Goal: Share content: Share content

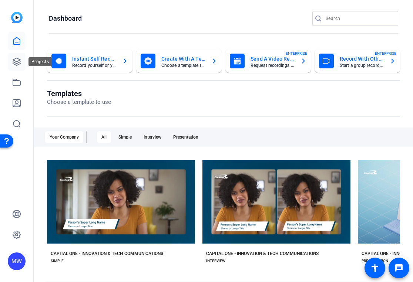
click at [16, 64] on icon at bounding box center [16, 61] width 7 height 7
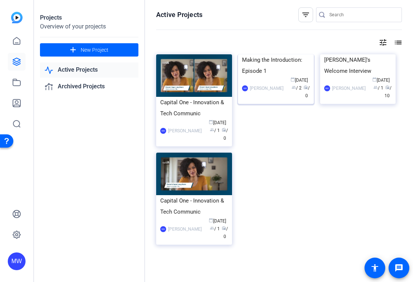
click at [290, 54] on img at bounding box center [276, 54] width 76 height 0
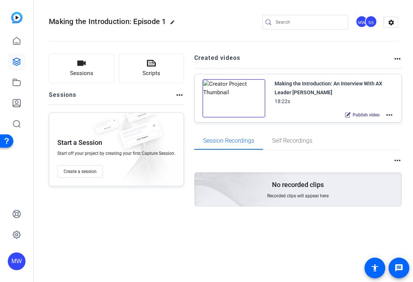
click at [391, 114] on mat-icon "more_horiz" at bounding box center [389, 115] width 9 height 9
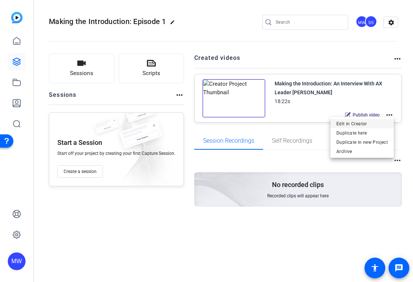
click at [374, 124] on span "Edit in Creator" at bounding box center [361, 123] width 51 height 9
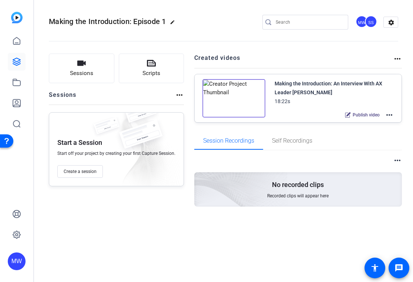
click at [391, 114] on mat-icon "more_horiz" at bounding box center [389, 115] width 9 height 9
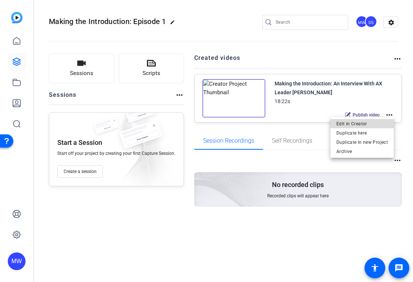
click at [368, 126] on span "Edit in Creator" at bounding box center [361, 123] width 51 height 9
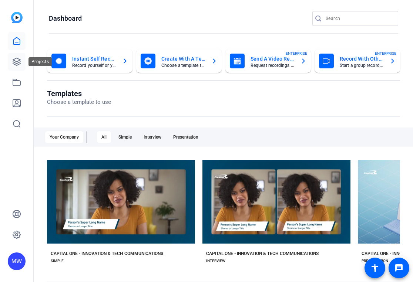
click at [15, 63] on icon at bounding box center [16, 61] width 7 height 7
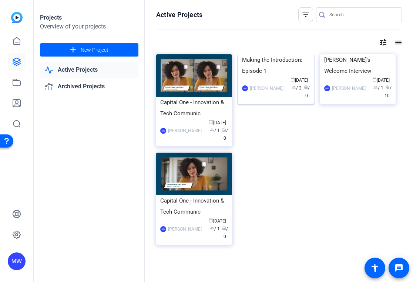
click at [293, 54] on img at bounding box center [276, 54] width 76 height 0
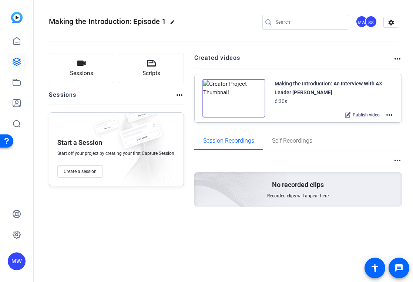
click at [230, 96] on img at bounding box center [233, 98] width 63 height 38
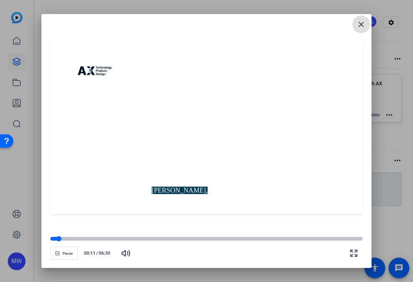
click at [88, 239] on div at bounding box center [206, 239] width 313 height 4
click at [117, 238] on div at bounding box center [206, 239] width 313 height 4
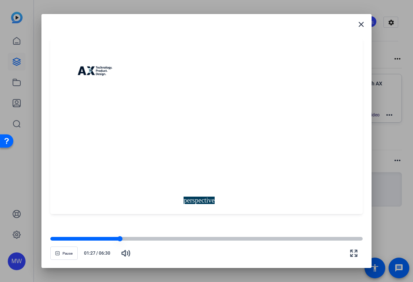
click at [162, 238] on div at bounding box center [206, 239] width 313 height 4
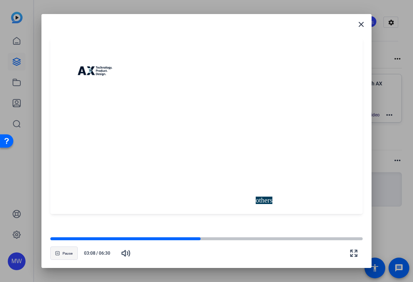
click at [64, 252] on span "Pause" at bounding box center [68, 254] width 10 height 4
click at [361, 25] on mat-icon "close" at bounding box center [361, 24] width 9 height 9
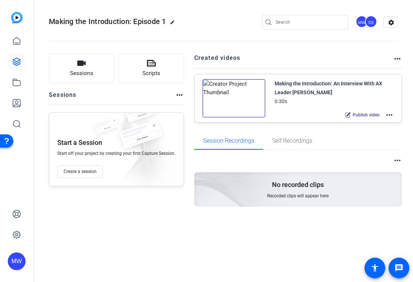
click at [390, 115] on mat-icon "more_horiz" at bounding box center [389, 115] width 9 height 9
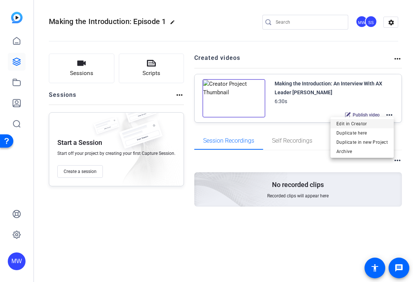
click at [360, 124] on span "Edit in Creator" at bounding box center [361, 123] width 51 height 9
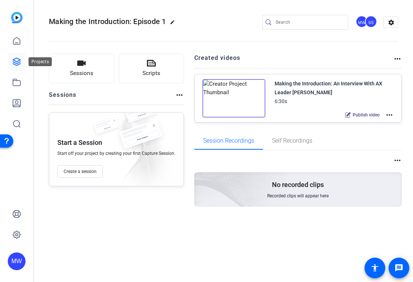
click at [18, 60] on icon at bounding box center [16, 61] width 9 height 9
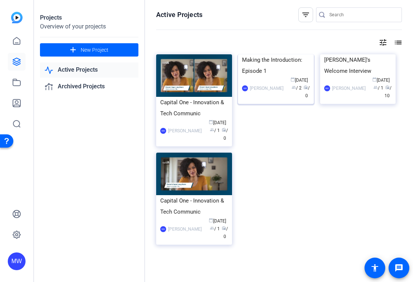
click at [264, 54] on img at bounding box center [276, 54] width 76 height 0
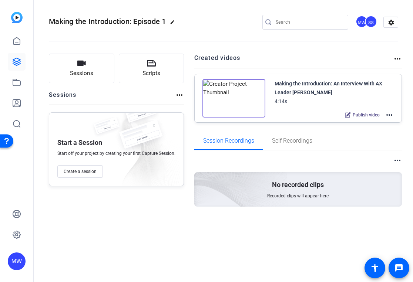
click at [387, 117] on mat-icon "more_horiz" at bounding box center [389, 115] width 9 height 9
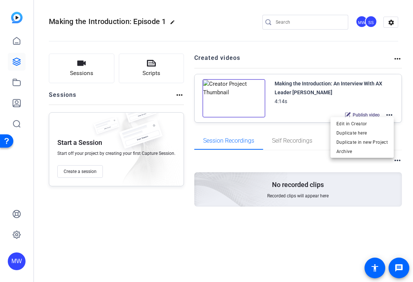
click at [229, 98] on div at bounding box center [206, 141] width 413 height 282
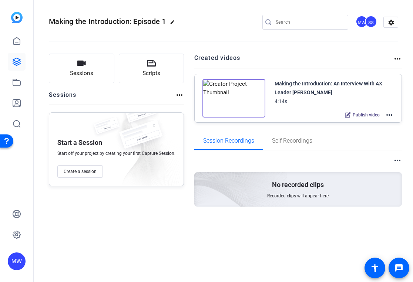
click at [230, 97] on img at bounding box center [233, 98] width 63 height 38
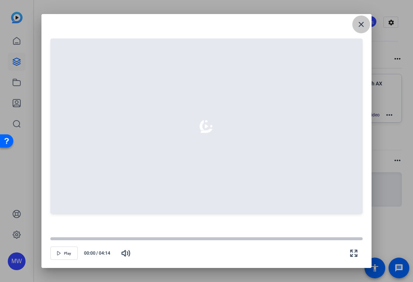
click at [360, 25] on mat-icon "close" at bounding box center [361, 24] width 9 height 9
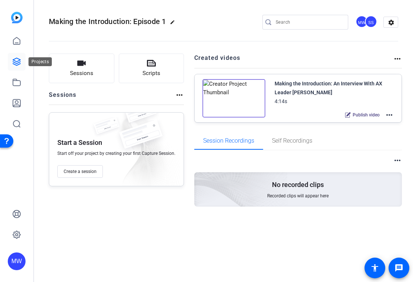
click at [15, 62] on icon at bounding box center [16, 61] width 9 height 9
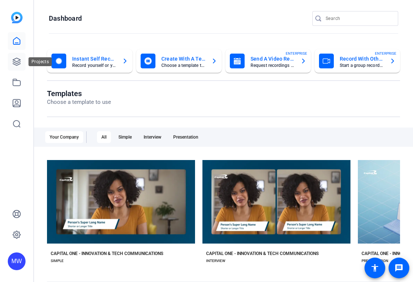
click at [17, 65] on icon at bounding box center [16, 61] width 9 height 9
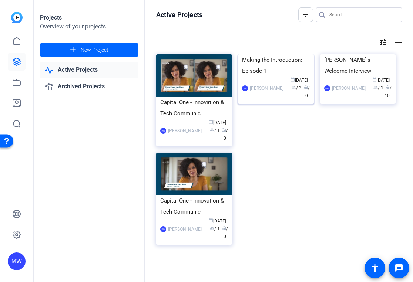
click at [285, 54] on img at bounding box center [276, 54] width 76 height 0
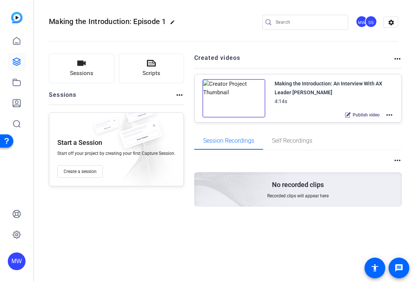
click at [392, 115] on mat-icon "more_horiz" at bounding box center [389, 115] width 9 height 9
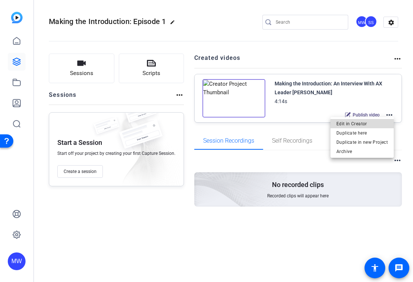
click at [363, 124] on span "Edit in Creator" at bounding box center [361, 123] width 51 height 9
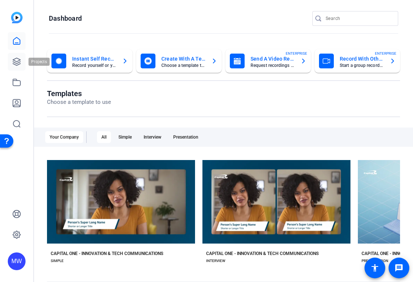
click at [18, 59] on icon at bounding box center [16, 61] width 9 height 9
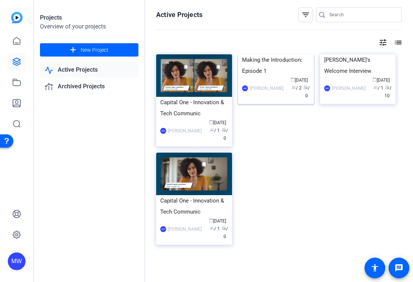
click at [286, 54] on img at bounding box center [276, 54] width 76 height 0
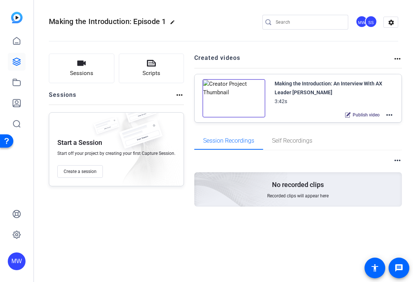
click at [231, 98] on img at bounding box center [233, 98] width 63 height 38
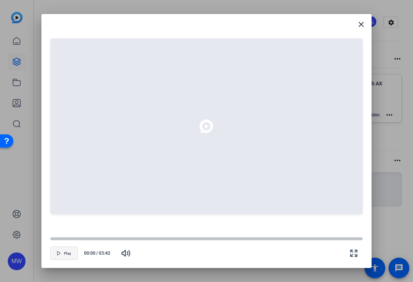
click at [70, 256] on span "Play" at bounding box center [67, 254] width 7 height 4
click at [364, 23] on mat-icon "close" at bounding box center [361, 24] width 9 height 9
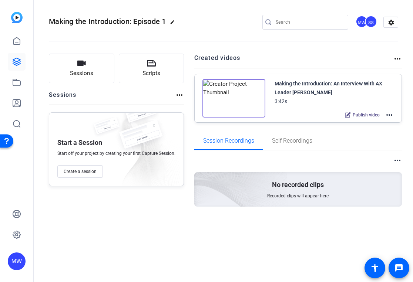
click at [388, 114] on mat-icon "more_horiz" at bounding box center [389, 115] width 9 height 9
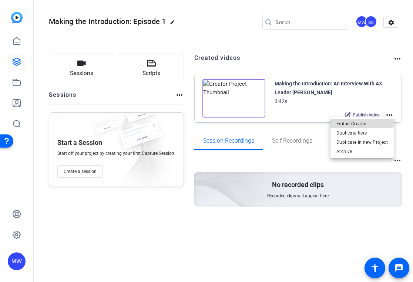
click at [359, 121] on span "Edit in Creator" at bounding box center [361, 123] width 51 height 9
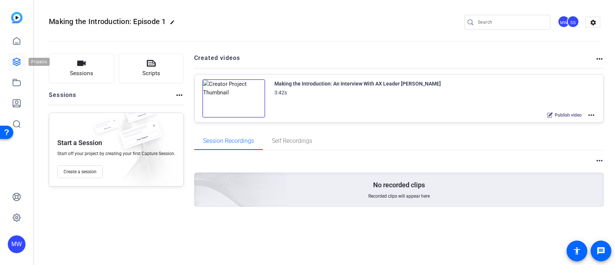
click at [17, 62] on icon at bounding box center [16, 61] width 9 height 9
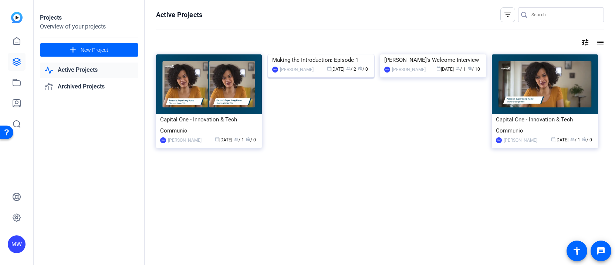
click at [328, 54] on img at bounding box center [321, 54] width 106 height 0
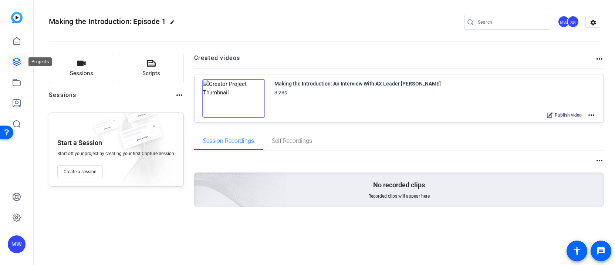
click at [16, 61] on icon at bounding box center [16, 61] width 9 height 9
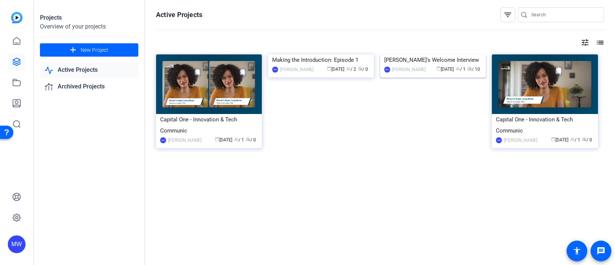
click at [412, 54] on img at bounding box center [433, 54] width 106 height 0
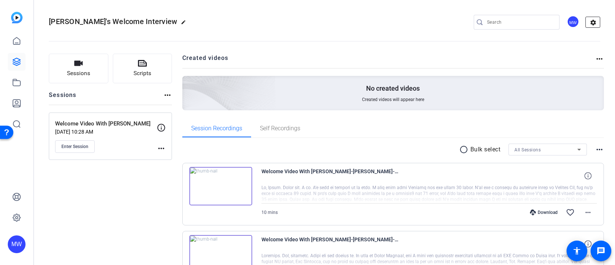
click at [412, 23] on mat-icon "settings" at bounding box center [593, 22] width 15 height 11
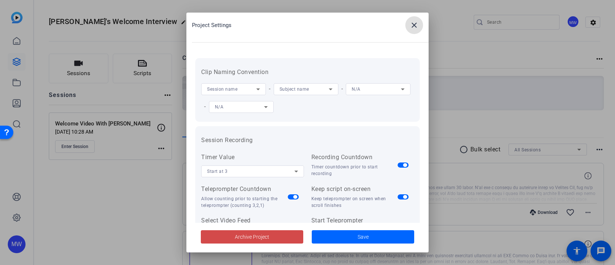
click at [254, 237] on span "Archive Project" at bounding box center [252, 237] width 34 height 8
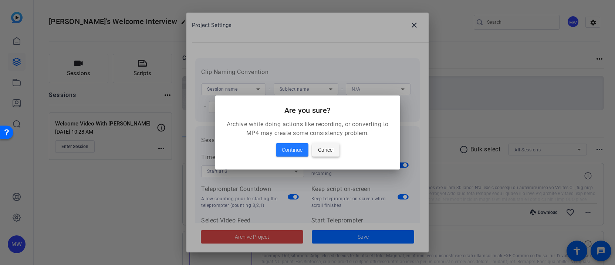
click at [316, 152] on span at bounding box center [325, 150] width 27 height 18
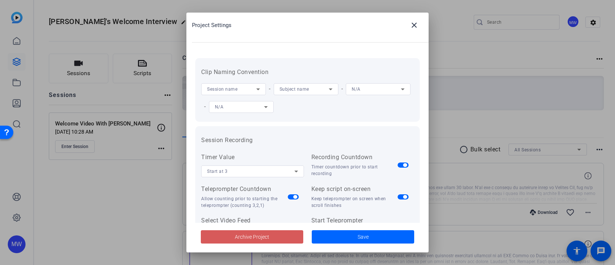
click at [61, 41] on div at bounding box center [307, 132] width 615 height 265
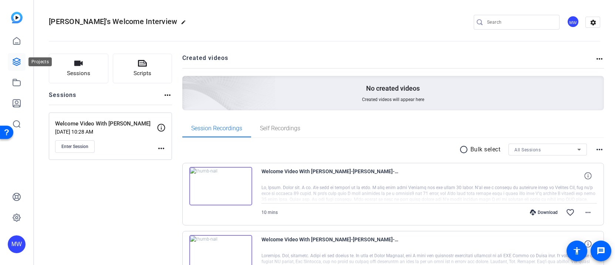
click at [18, 60] on icon at bounding box center [16, 61] width 9 height 9
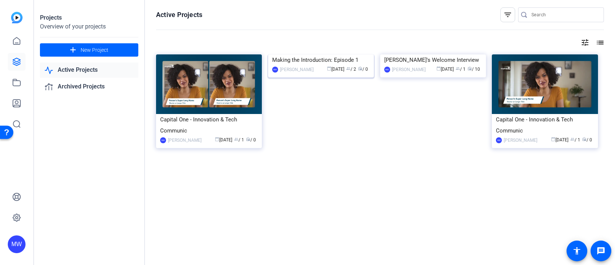
click at [313, 54] on img at bounding box center [321, 54] width 106 height 0
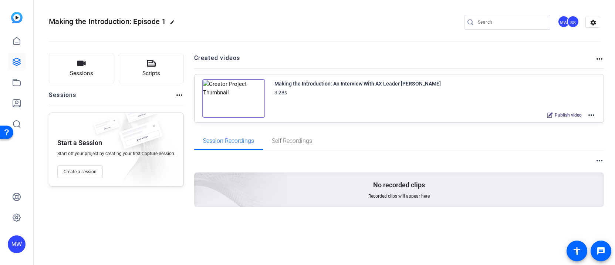
click at [237, 95] on img at bounding box center [233, 98] width 63 height 38
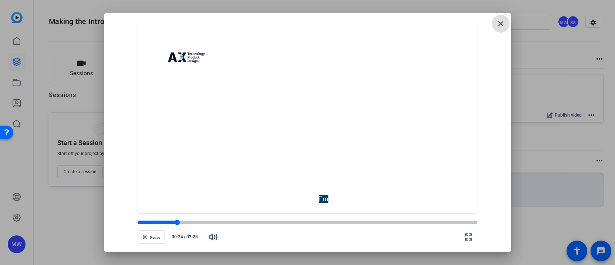
click at [394, 220] on div at bounding box center [308, 222] width 340 height 4
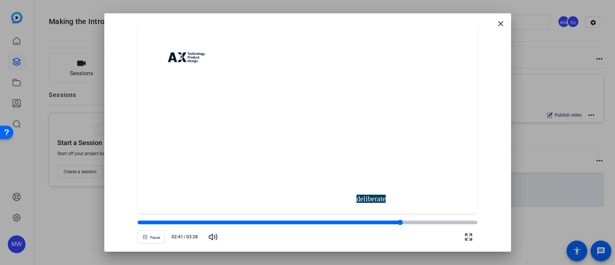
click at [180, 223] on div at bounding box center [269, 222] width 262 height 4
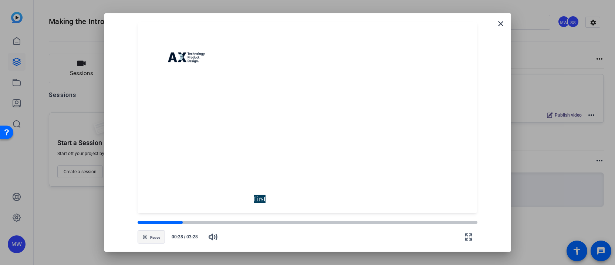
click at [155, 236] on span "Pause" at bounding box center [155, 237] width 10 height 4
click at [412, 24] on mat-icon "close" at bounding box center [500, 23] width 9 height 9
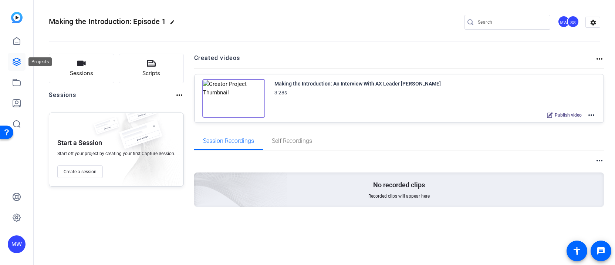
click at [16, 63] on icon at bounding box center [16, 61] width 7 height 7
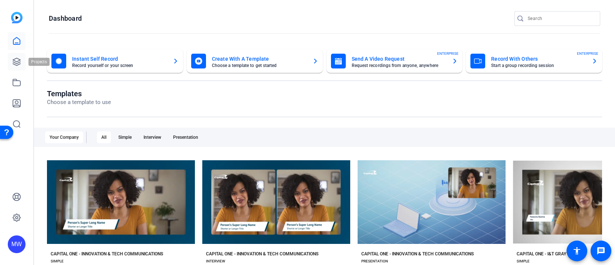
click at [17, 59] on icon at bounding box center [16, 61] width 9 height 9
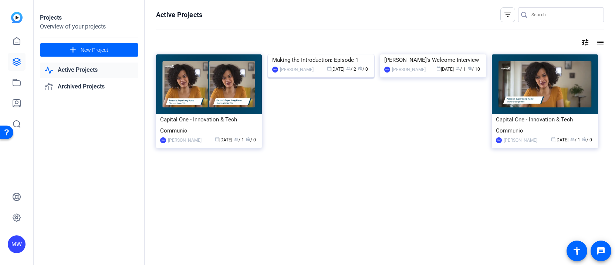
click at [306, 54] on img at bounding box center [321, 54] width 106 height 0
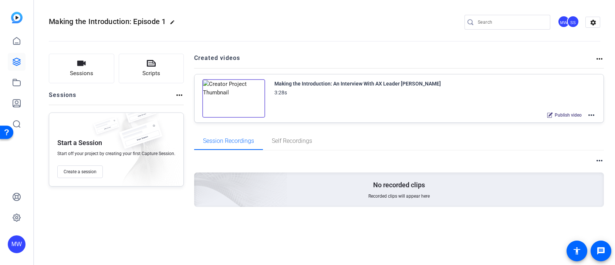
click at [240, 100] on img at bounding box center [233, 98] width 63 height 38
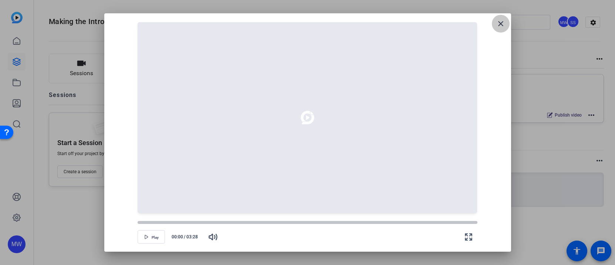
click at [501, 20] on mat-icon "close" at bounding box center [500, 23] width 9 height 9
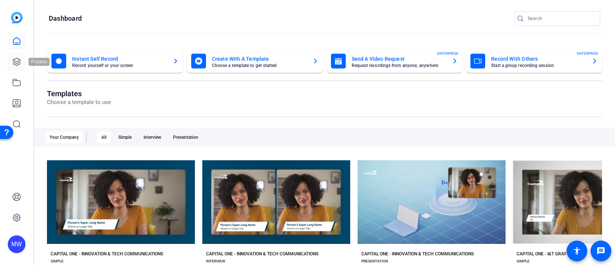
click at [18, 62] on icon at bounding box center [16, 61] width 9 height 9
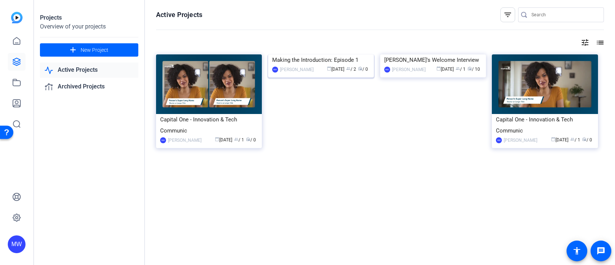
click at [315, 54] on img at bounding box center [321, 54] width 106 height 0
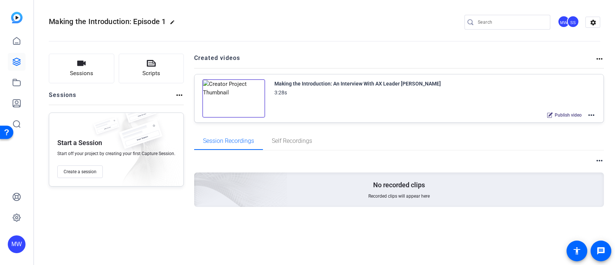
click at [600, 57] on mat-icon "more_horiz" at bounding box center [599, 58] width 9 height 9
click at [586, 51] on div at bounding box center [307, 132] width 615 height 265
click at [173, 20] on mat-icon "edit" at bounding box center [174, 24] width 9 height 9
click at [173, 20] on div "Making the Introduction: Episode 1 check_circle clear MW SS settings" at bounding box center [325, 22] width 552 height 11
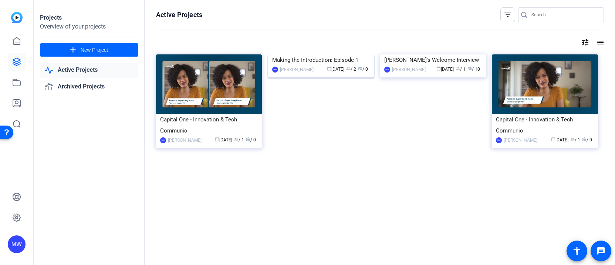
click at [345, 54] on img at bounding box center [321, 54] width 106 height 0
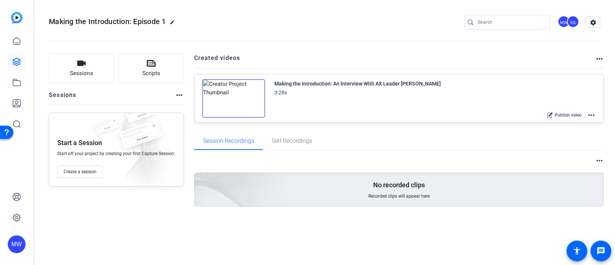
click at [592, 115] on mat-icon "more_horiz" at bounding box center [591, 115] width 9 height 9
click at [551, 141] on span "Duplicate in new Project" at bounding box center [564, 142] width 51 height 9
click at [14, 62] on icon at bounding box center [16, 61] width 7 height 7
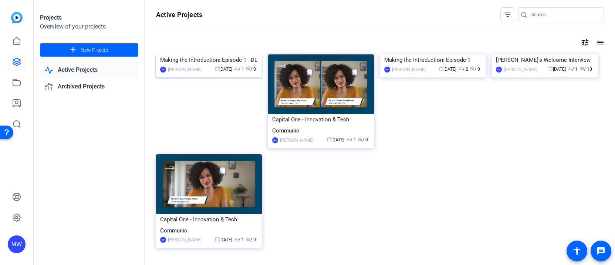
click at [220, 54] on img at bounding box center [209, 54] width 106 height 0
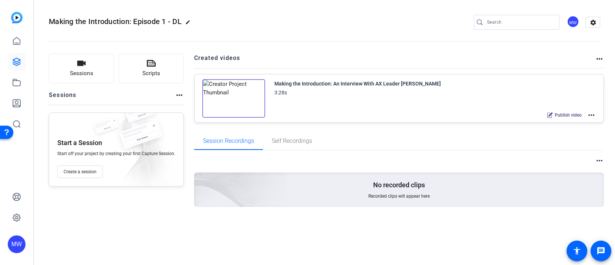
click at [333, 89] on div "3:28s" at bounding box center [357, 92] width 166 height 9
click at [240, 93] on img at bounding box center [233, 98] width 63 height 38
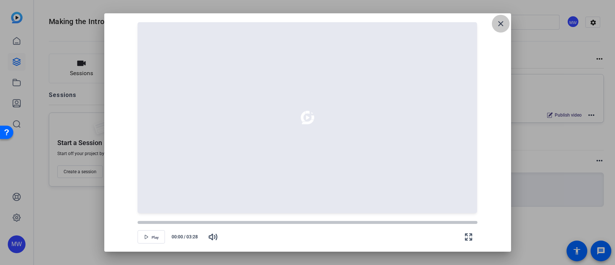
click at [500, 21] on mat-icon "close" at bounding box center [500, 23] width 9 height 9
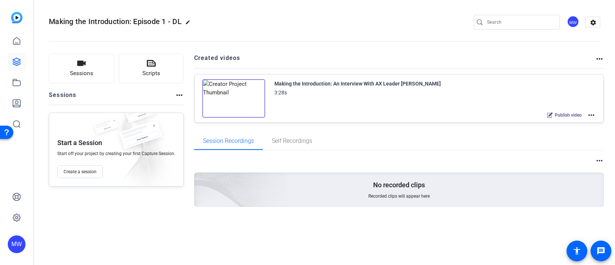
click at [591, 114] on mat-icon "more_horiz" at bounding box center [591, 115] width 9 height 9
click at [560, 114] on div at bounding box center [307, 132] width 615 height 265
click at [555, 117] on span "Publish video" at bounding box center [568, 115] width 27 height 6
click at [193, 24] on mat-icon "edit" at bounding box center [193, 24] width 9 height 9
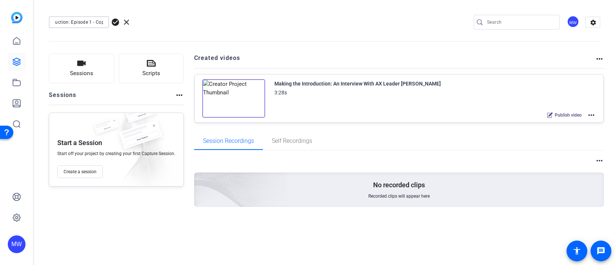
drag, startPoint x: 94, startPoint y: 25, endPoint x: 138, endPoint y: 24, distance: 44.4
click at [138, 26] on div "Making the Introduction: Episode 1 - Cop check_circle clear" at bounding box center [99, 22] width 100 height 12
click at [94, 21] on input "Making the Introduction: Episode 1 - Cop" at bounding box center [79, 22] width 48 height 9
drag, startPoint x: 95, startPoint y: 23, endPoint x: 116, endPoint y: 20, distance: 21.2
click at [116, 20] on div "Making the Introduction: Episode 1 - Cop check_circle clear" at bounding box center [99, 22] width 100 height 12
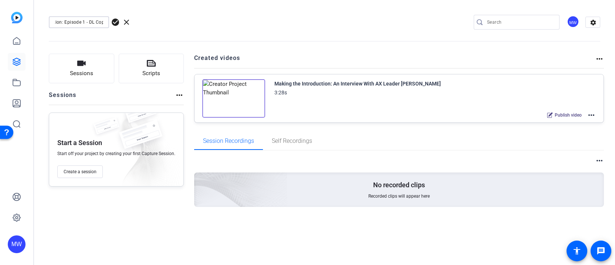
scroll to position [0, 47]
type input "Making the Introduction: Episode 1 - DL Copy"
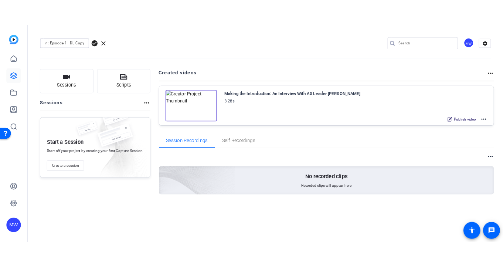
scroll to position [0, 0]
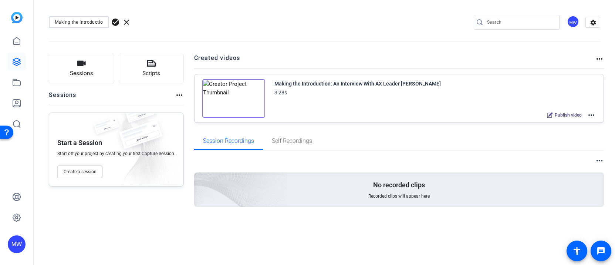
click at [114, 21] on span "check_circle" at bounding box center [115, 22] width 9 height 9
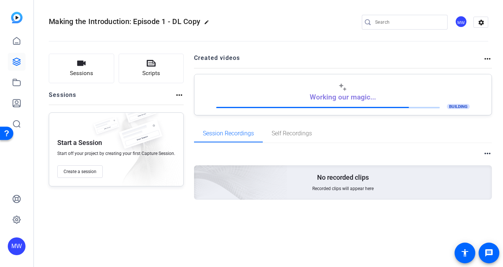
drag, startPoint x: 17, startPoint y: 61, endPoint x: 254, endPoint y: 7, distance: 243.1
click at [0, 0] on div "MW" at bounding box center [16, 133] width 33 height 267
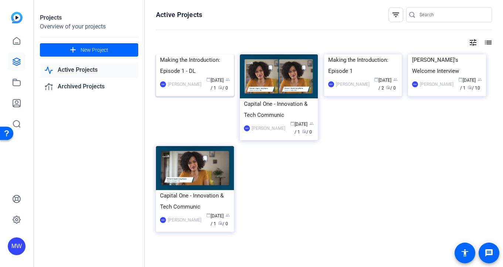
click at [213, 54] on img at bounding box center [195, 54] width 78 height 0
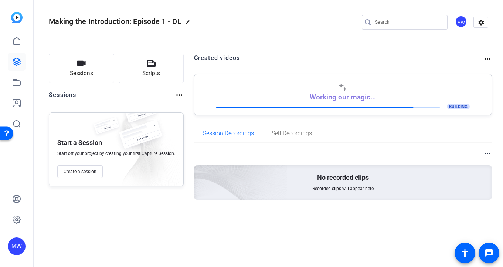
click at [490, 58] on mat-icon "more_horiz" at bounding box center [487, 58] width 9 height 9
click at [380, 68] on div at bounding box center [251, 133] width 503 height 267
click at [15, 84] on icon at bounding box center [16, 82] width 9 height 9
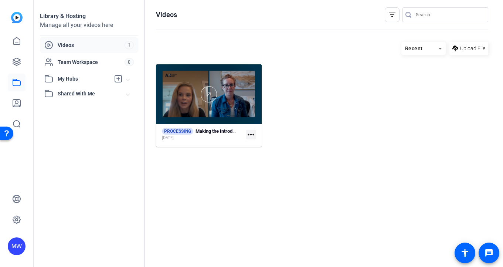
click at [178, 115] on div at bounding box center [209, 94] width 106 height 60
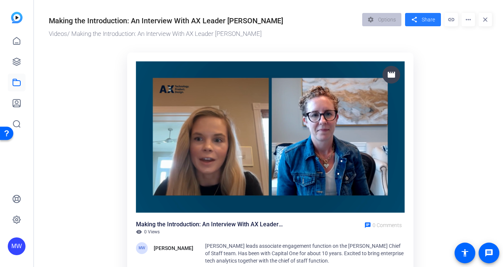
click at [425, 19] on span "Share" at bounding box center [428, 20] width 13 height 8
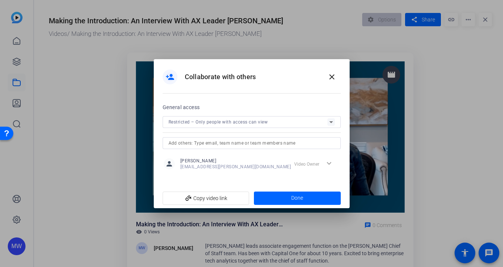
click at [209, 122] on span "Restricted – Only people with access can view" at bounding box center [219, 121] width 100 height 5
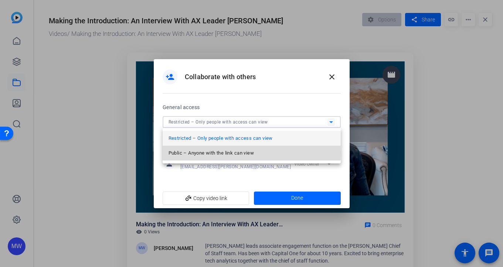
click at [216, 153] on span "Public – Anyone with the link can view" at bounding box center [211, 153] width 85 height 9
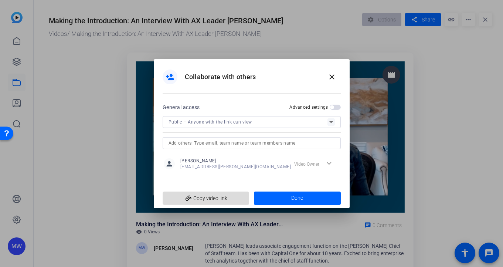
click at [209, 198] on span "add_link Copy video link" at bounding box center [206, 198] width 75 height 14
click at [303, 197] on span at bounding box center [297, 198] width 87 height 18
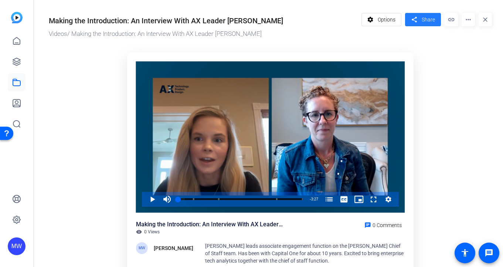
click at [425, 18] on span "Share" at bounding box center [428, 20] width 13 height 8
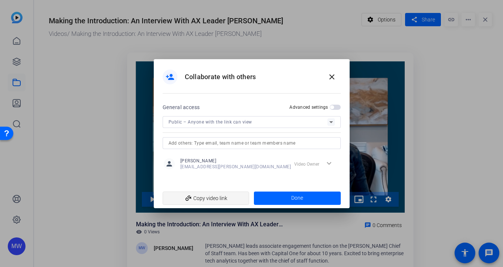
click at [202, 198] on span "add_link Copy video link" at bounding box center [206, 198] width 75 height 14
click at [195, 198] on span "add_link Copy video link" at bounding box center [206, 198] width 75 height 14
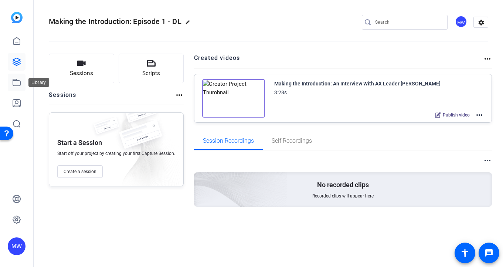
click at [15, 83] on icon at bounding box center [16, 82] width 9 height 9
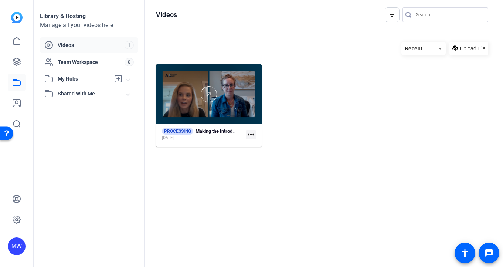
click at [202, 106] on div at bounding box center [209, 94] width 106 height 60
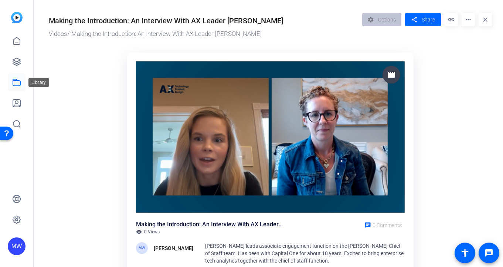
click at [14, 79] on icon at bounding box center [16, 82] width 7 height 7
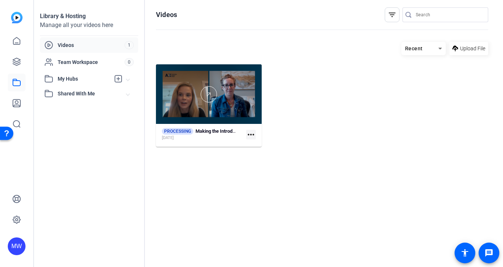
click at [183, 92] on div at bounding box center [209, 94] width 106 height 16
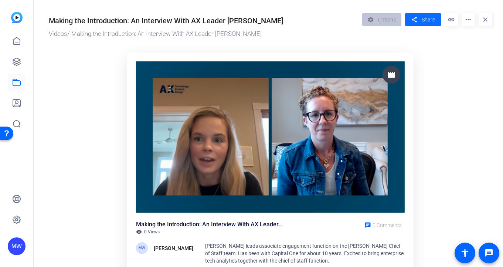
click at [418, 22] on mat-icon "share" at bounding box center [414, 20] width 9 height 10
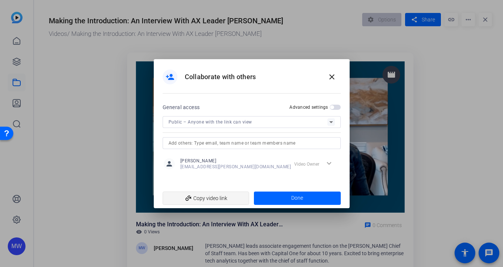
click at [215, 194] on span "add_link Copy video link" at bounding box center [206, 198] width 75 height 14
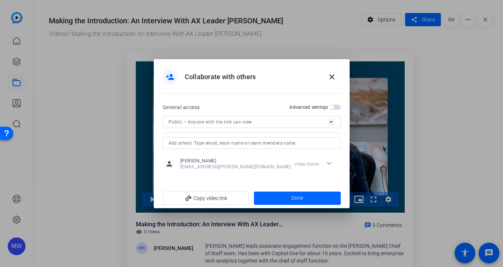
click at [81, 80] on div at bounding box center [251, 133] width 503 height 267
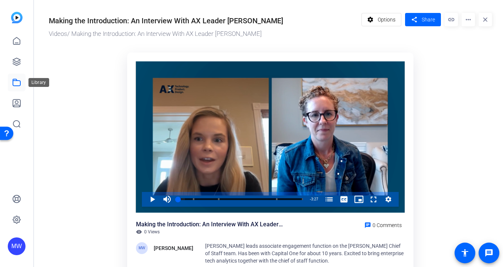
click at [18, 83] on icon at bounding box center [16, 82] width 9 height 9
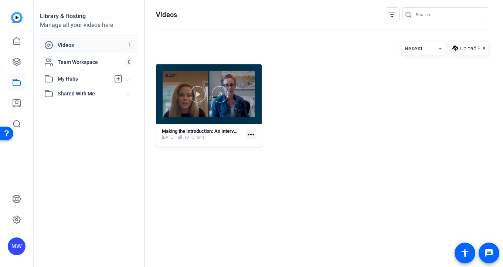
click at [188, 79] on div at bounding box center [209, 94] width 106 height 60
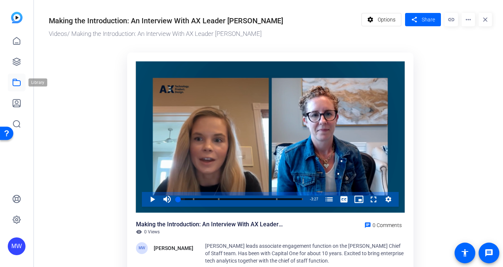
click at [18, 81] on icon at bounding box center [16, 82] width 9 height 9
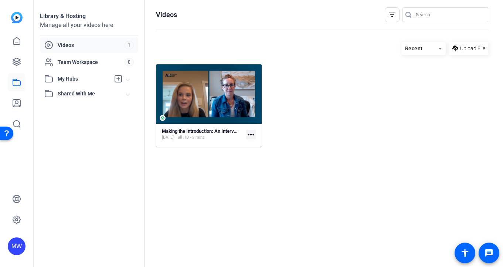
click at [253, 134] on mat-icon "more_horiz" at bounding box center [251, 135] width 10 height 10
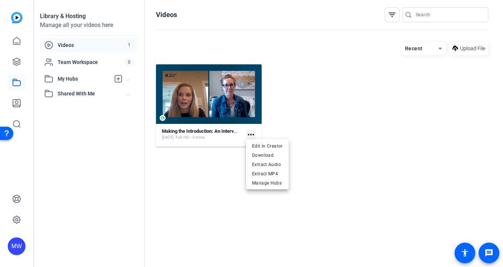
click at [235, 100] on div at bounding box center [251, 133] width 503 height 267
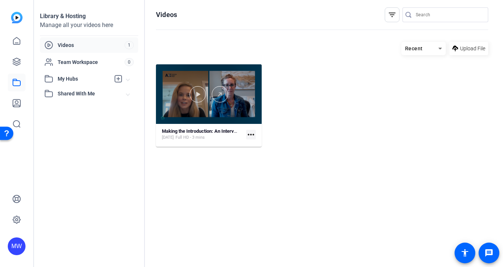
click at [238, 75] on div at bounding box center [209, 94] width 106 height 60
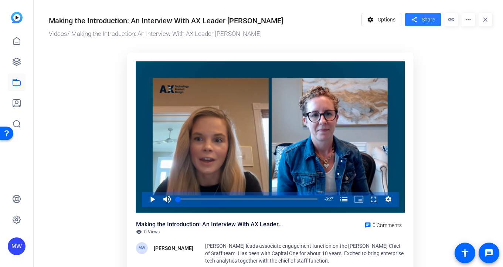
click at [423, 21] on span "Share" at bounding box center [428, 20] width 13 height 8
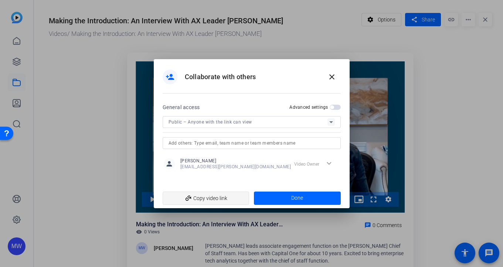
click at [214, 196] on span "add_link Copy video link" at bounding box center [206, 198] width 75 height 14
click at [332, 77] on mat-icon "close" at bounding box center [332, 77] width 9 height 9
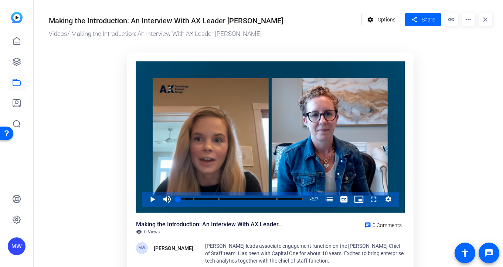
click at [17, 15] on img at bounding box center [16, 17] width 11 height 11
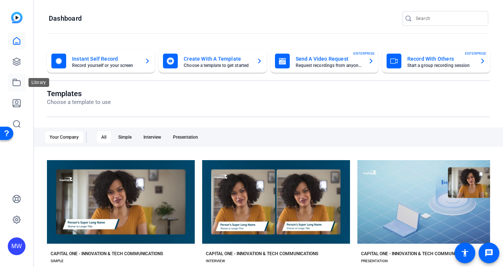
click at [17, 82] on icon at bounding box center [16, 82] width 9 height 9
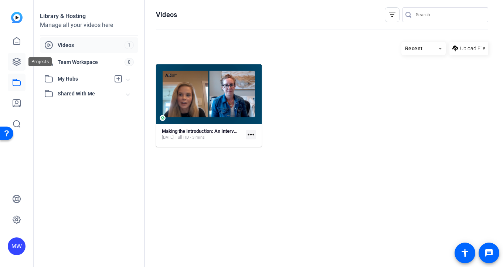
click at [15, 63] on icon at bounding box center [16, 61] width 7 height 7
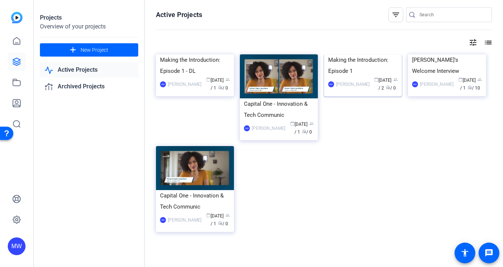
click at [381, 54] on img at bounding box center [363, 54] width 78 height 0
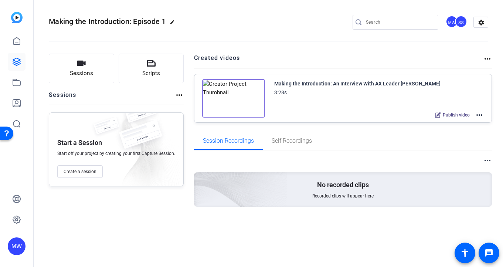
click at [248, 101] on img at bounding box center [233, 98] width 63 height 38
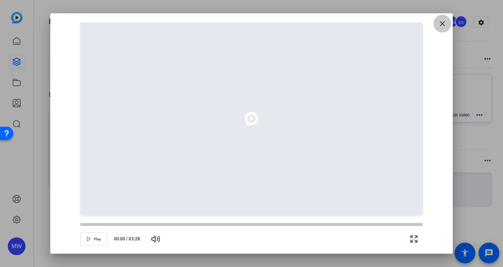
click at [443, 22] on mat-icon "close" at bounding box center [442, 23] width 9 height 9
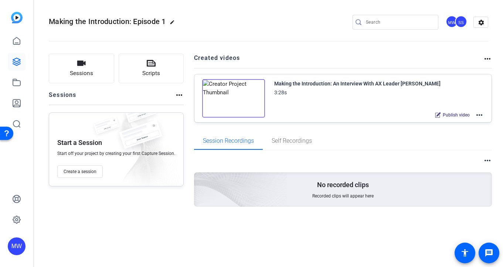
click at [481, 114] on mat-icon "more_horiz" at bounding box center [479, 115] width 9 height 9
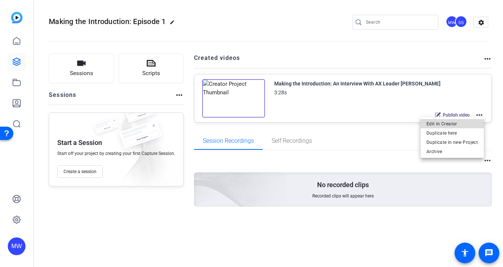
click at [456, 125] on span "Edit in Creator" at bounding box center [452, 123] width 51 height 9
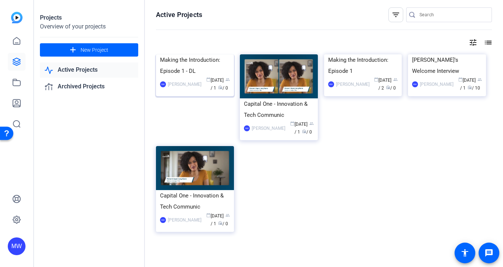
click at [188, 54] on img at bounding box center [195, 54] width 78 height 0
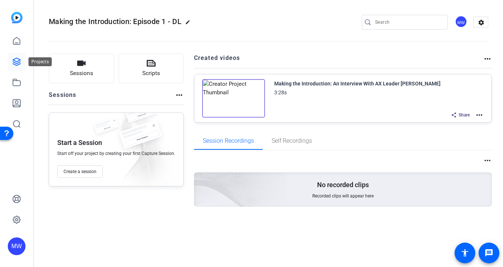
click at [15, 60] on icon at bounding box center [16, 61] width 9 height 9
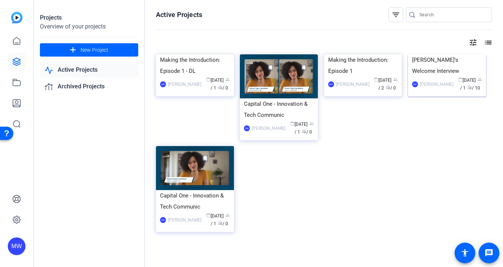
click at [449, 54] on img at bounding box center [447, 54] width 78 height 0
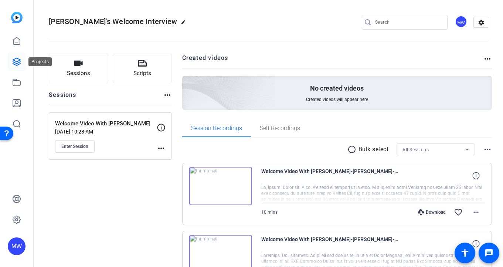
click at [15, 57] on icon at bounding box center [16, 61] width 9 height 9
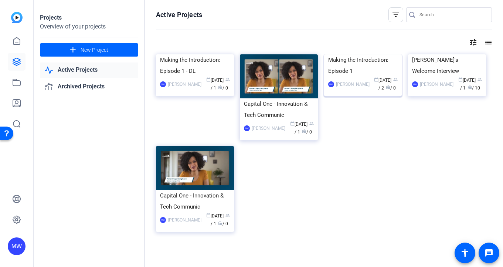
click at [349, 54] on img at bounding box center [363, 54] width 78 height 0
click at [180, 54] on img at bounding box center [195, 54] width 78 height 0
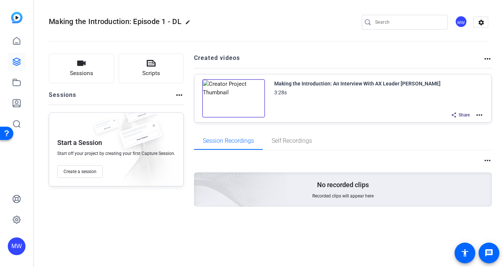
click at [233, 98] on img at bounding box center [233, 98] width 63 height 38
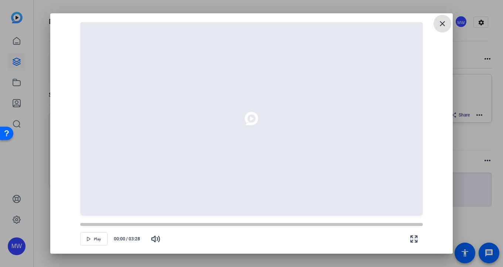
click at [436, 18] on span at bounding box center [443, 24] width 18 height 18
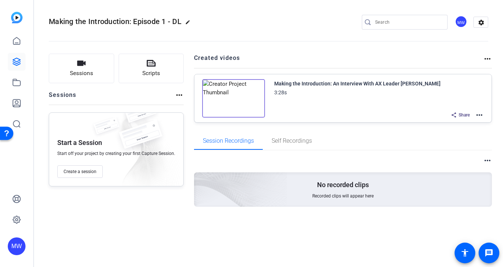
click at [481, 117] on mat-icon "more_horiz" at bounding box center [479, 115] width 9 height 9
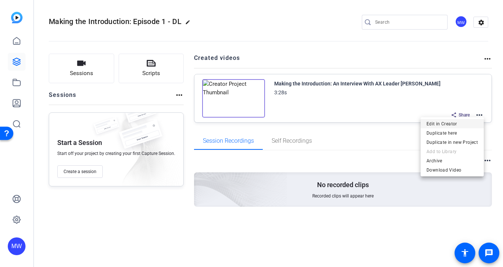
click at [459, 123] on span "Edit in Creator" at bounding box center [452, 123] width 51 height 9
